Goal: Task Accomplishment & Management: Manage account settings

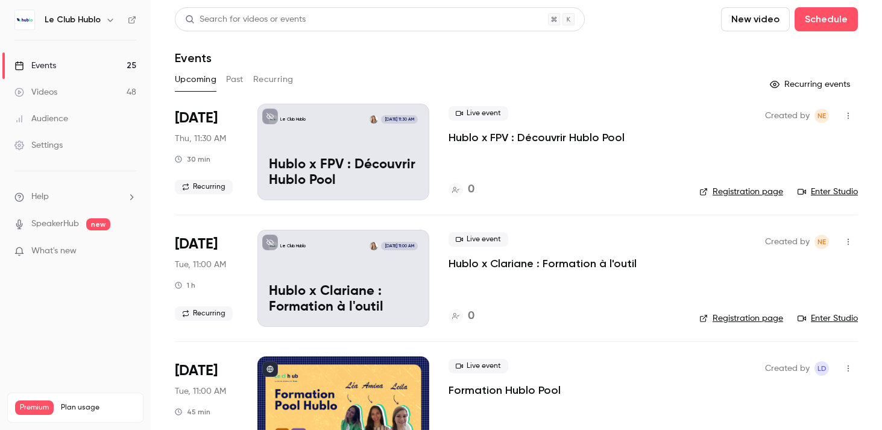
click at [278, 74] on button "Recurring" at bounding box center [273, 79] width 40 height 19
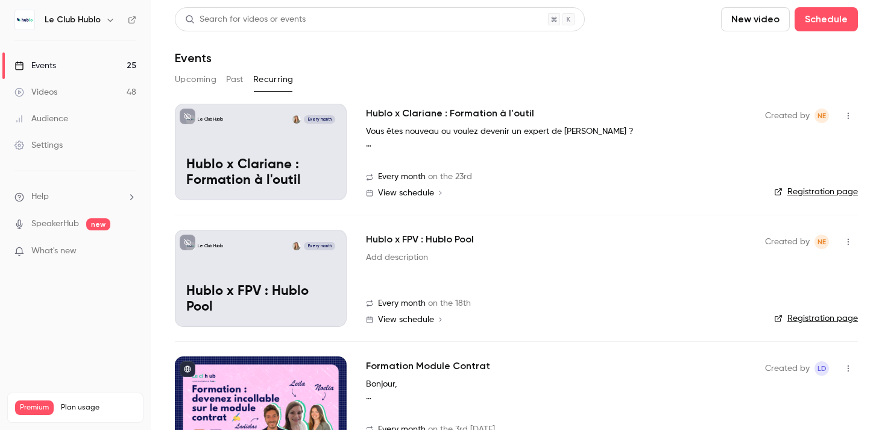
click at [410, 236] on h2 "Hublo x FPV : Hublo Pool" at bounding box center [420, 239] width 108 height 14
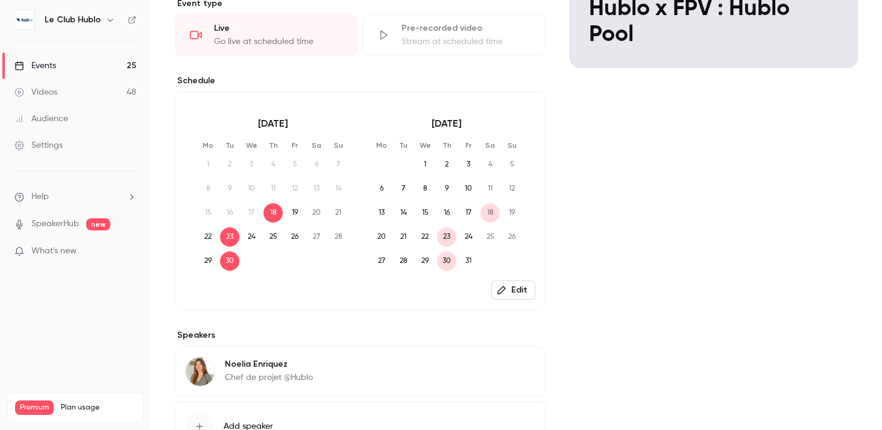
scroll to position [233, 0]
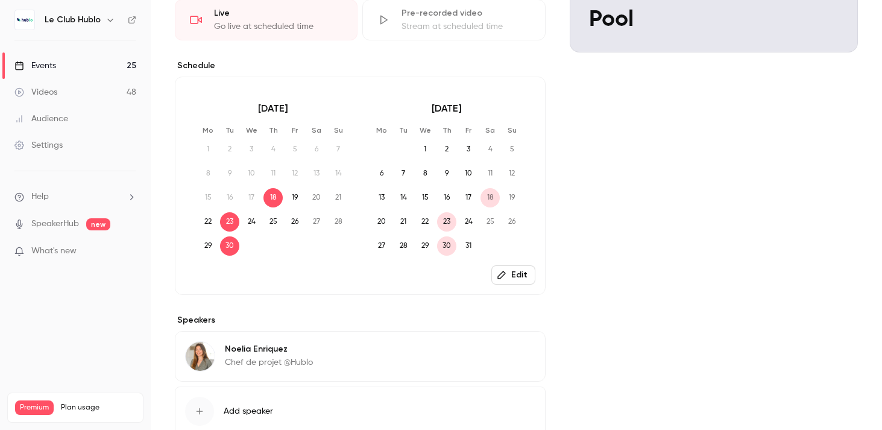
click at [521, 284] on button "Edit" at bounding box center [513, 274] width 44 height 19
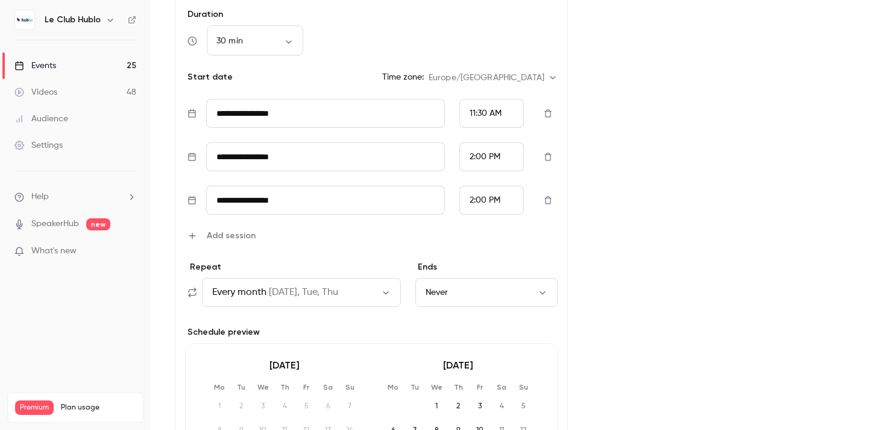
scroll to position [333, 0]
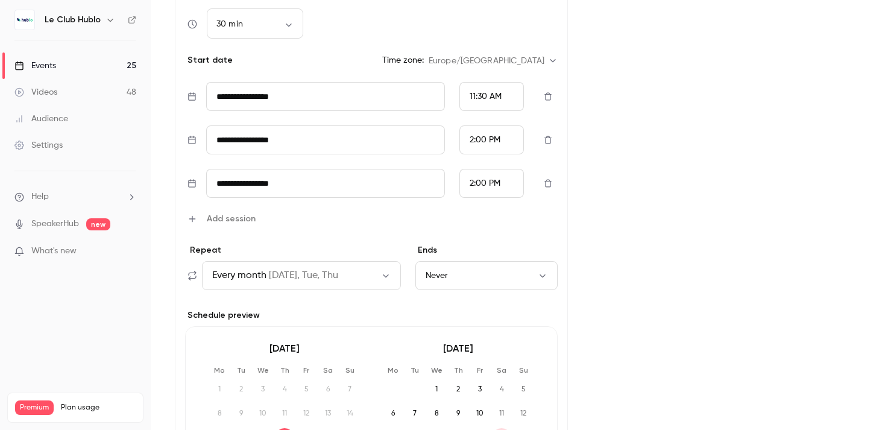
click at [445, 268] on button "Never" at bounding box center [486, 275] width 142 height 29
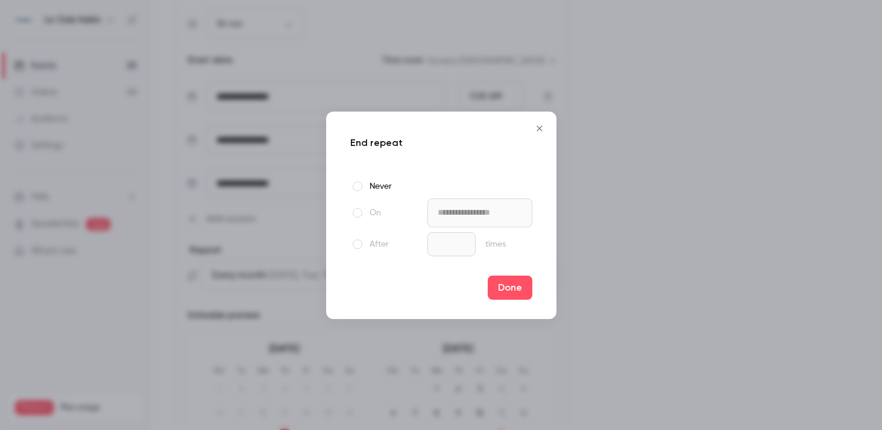
click at [369, 209] on label "On" at bounding box center [386, 212] width 72 height 14
click at [462, 215] on input "**********" at bounding box center [479, 212] width 105 height 29
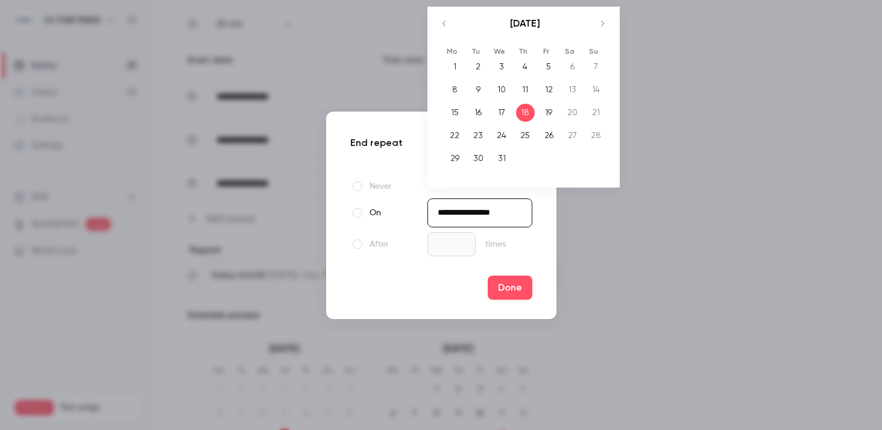
click at [443, 25] on icon "Move backward to switch to the previous month." at bounding box center [444, 23] width 14 height 14
click at [456, 110] on div "13" at bounding box center [454, 113] width 19 height 18
type input "**********"
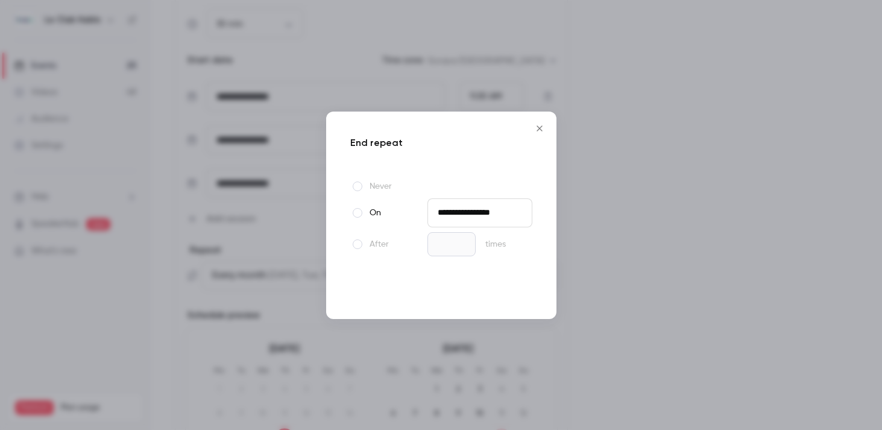
click at [498, 283] on button "Done" at bounding box center [510, 287] width 45 height 24
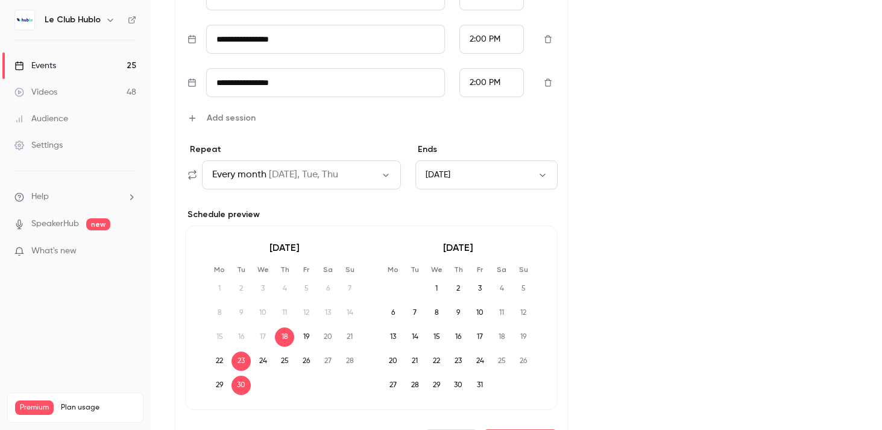
scroll to position [582, 0]
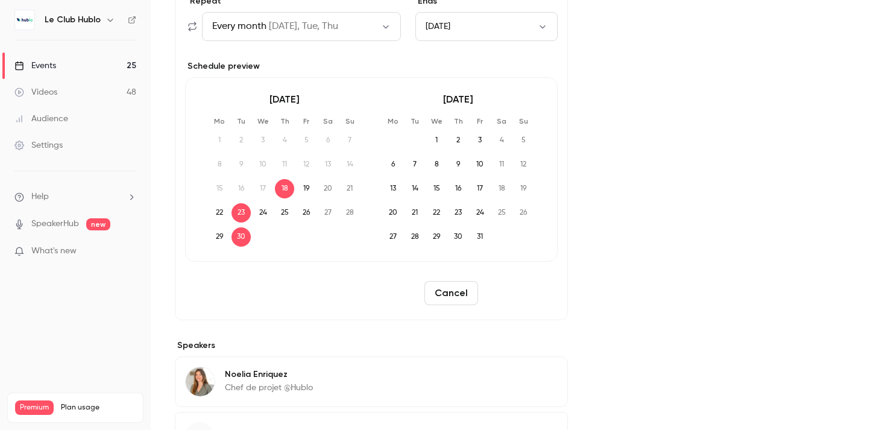
click at [532, 290] on button "Reschedule" at bounding box center [520, 293] width 75 height 24
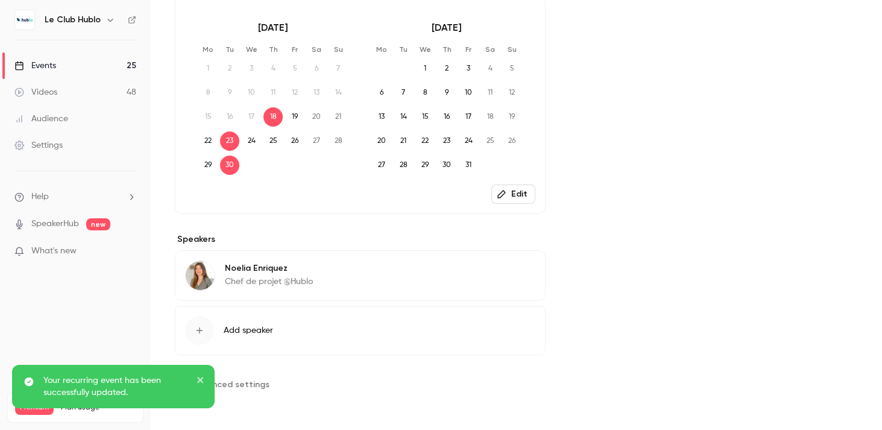
scroll to position [0, 0]
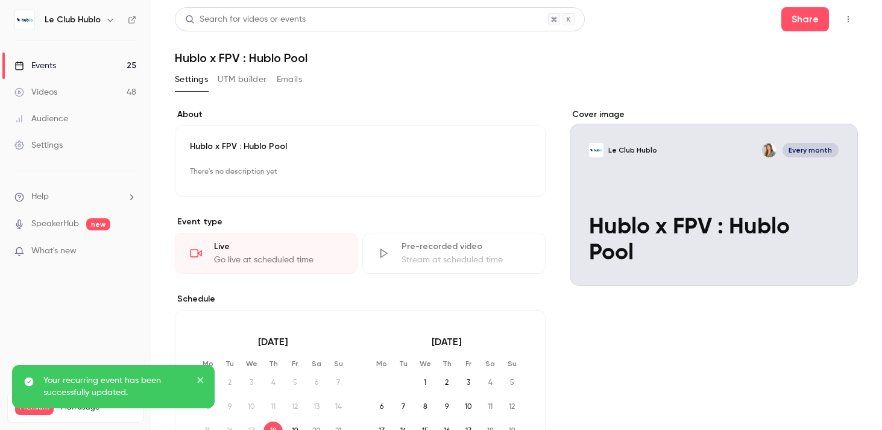
click at [850, 22] on icon "button" at bounding box center [848, 19] width 10 height 8
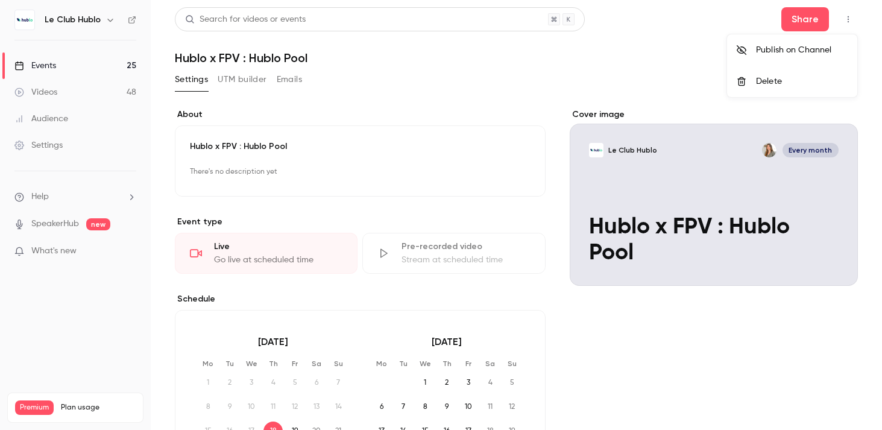
click at [796, 17] on div at bounding box center [441, 215] width 882 height 430
click at [802, 17] on button "Share" at bounding box center [805, 19] width 48 height 24
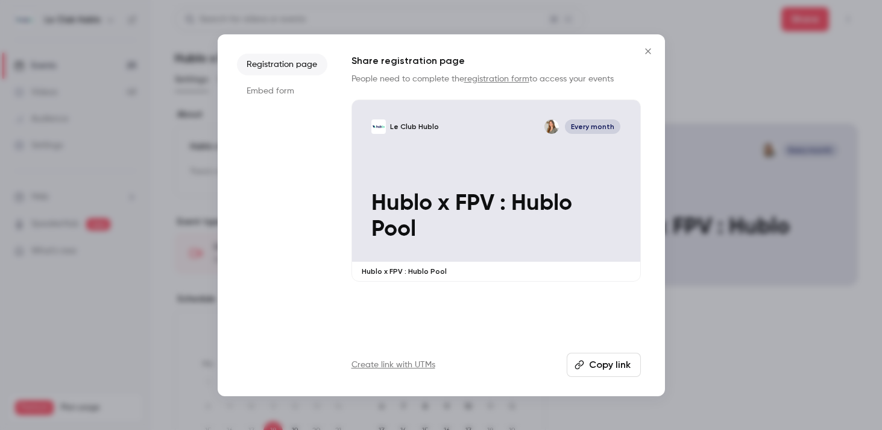
click at [605, 368] on button "Copy link" at bounding box center [603, 365] width 74 height 24
